Goal: Navigation & Orientation: Find specific page/section

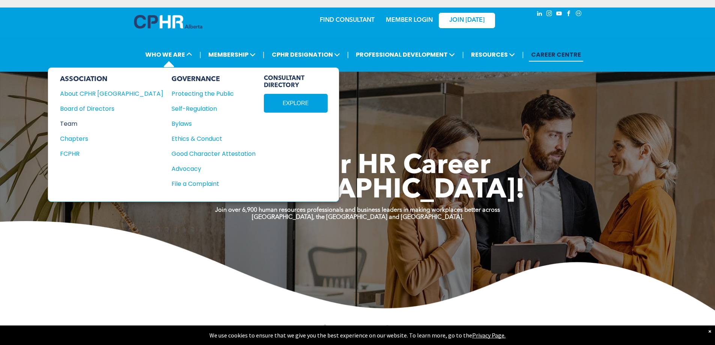
click at [65, 123] on div "Team" at bounding box center [106, 123] width 93 height 9
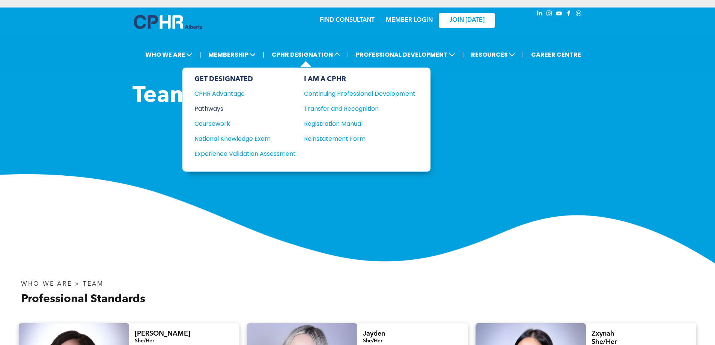
click at [204, 109] on div "Pathways" at bounding box center [239, 108] width 91 height 9
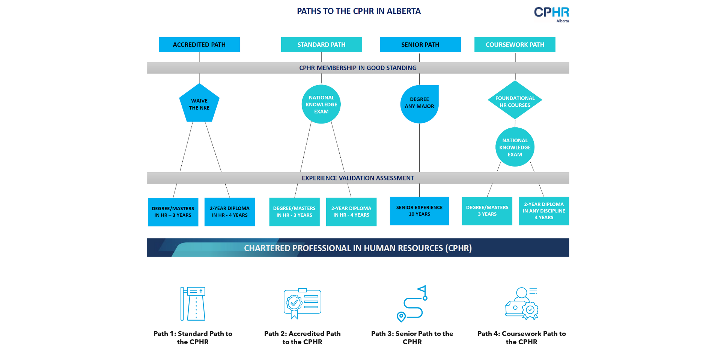
scroll to position [713, 0]
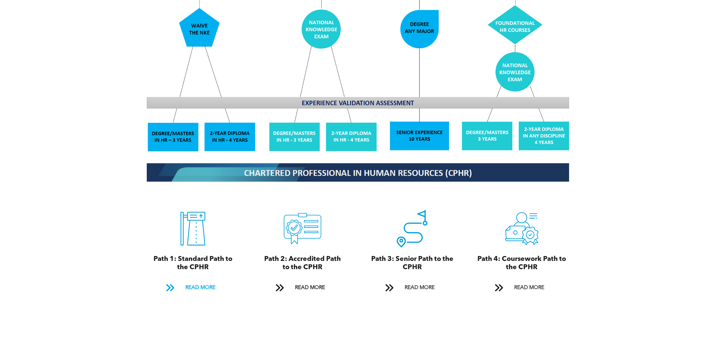
click at [172, 283] on span at bounding box center [170, 288] width 10 height 10
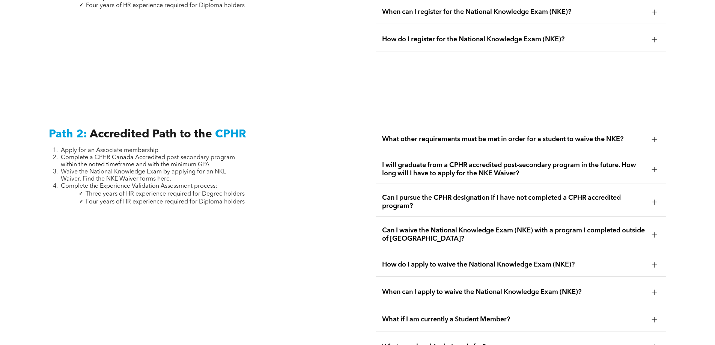
scroll to position [1158, 0]
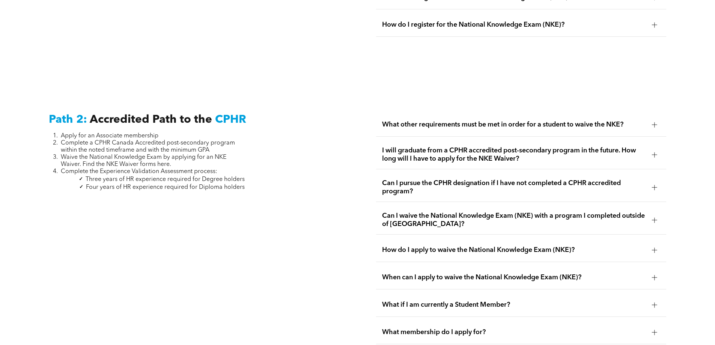
click at [657, 152] on div at bounding box center [654, 154] width 5 height 5
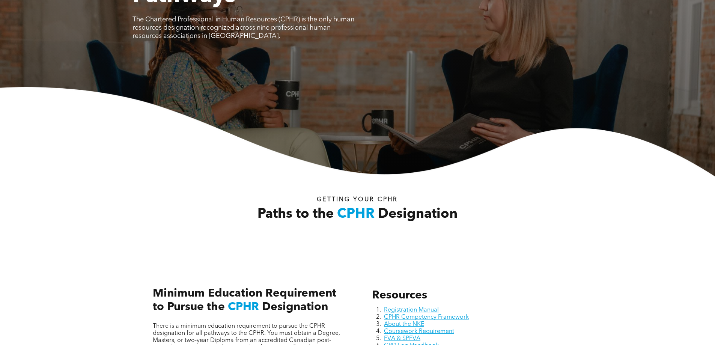
scroll to position [0, 0]
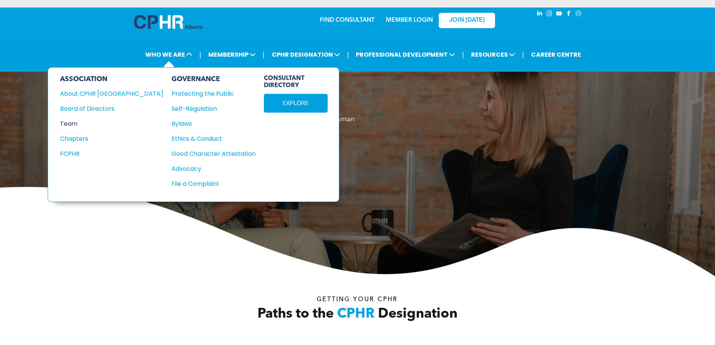
click at [69, 122] on div "Team" at bounding box center [106, 123] width 93 height 9
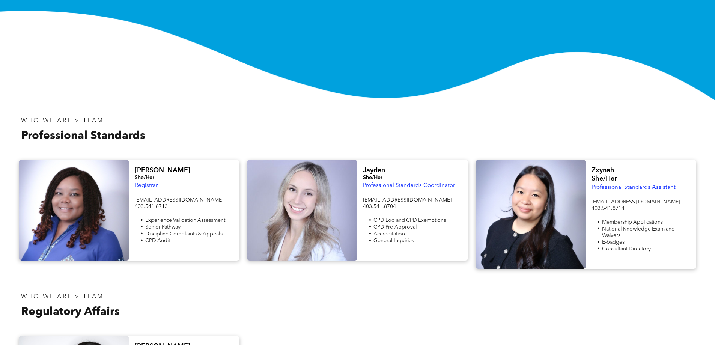
scroll to position [150, 0]
